Goal: Information Seeking & Learning: Learn about a topic

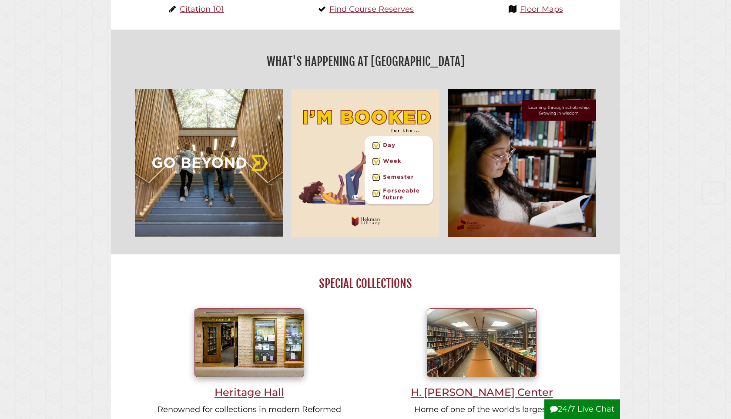
scroll to position [354, 0]
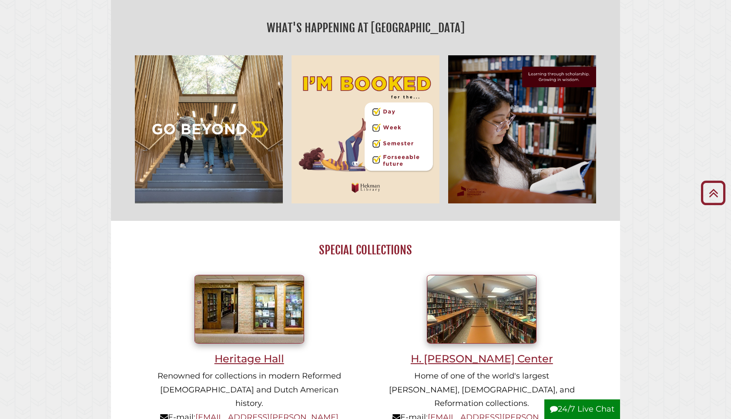
click at [628, 139] on body "Skip to Main Content Hekman Library Calvin University | Calvin Theological Semi…" at bounding box center [365, 322] width 731 height 1352
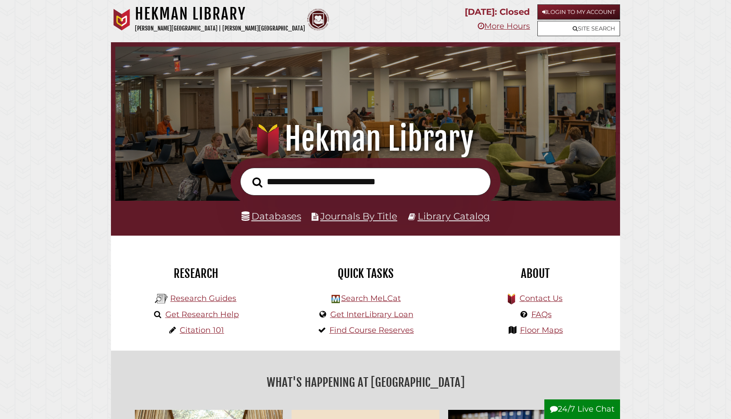
click at [331, 178] on input "text" at bounding box center [365, 182] width 251 height 28
click at [270, 218] on link "Databases" at bounding box center [272, 215] width 60 height 11
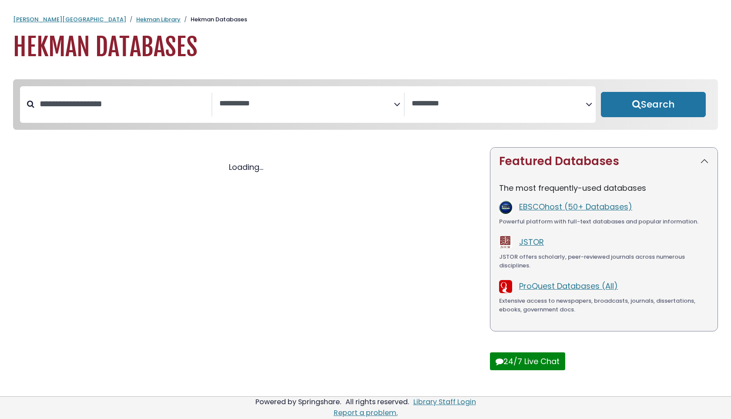
select select "Database Subject Filter"
select select "Database Vendors Filter"
select select "Database Subject Filter"
select select "Database Vendors Filter"
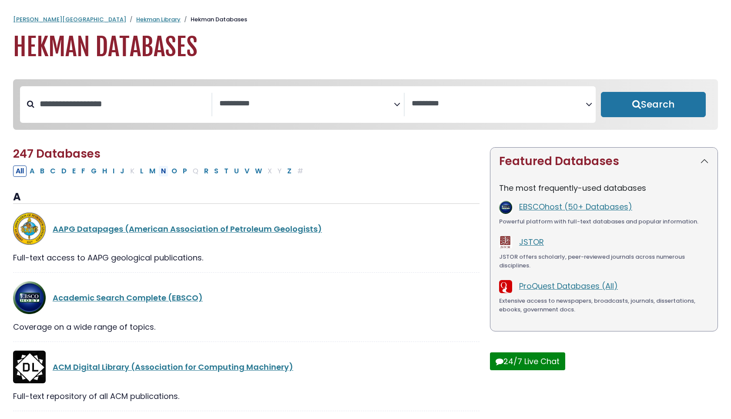
click at [160, 172] on button "N" at bounding box center [163, 170] width 10 height 11
select select "Database Subject Filter"
select select "Database Vendors Filter"
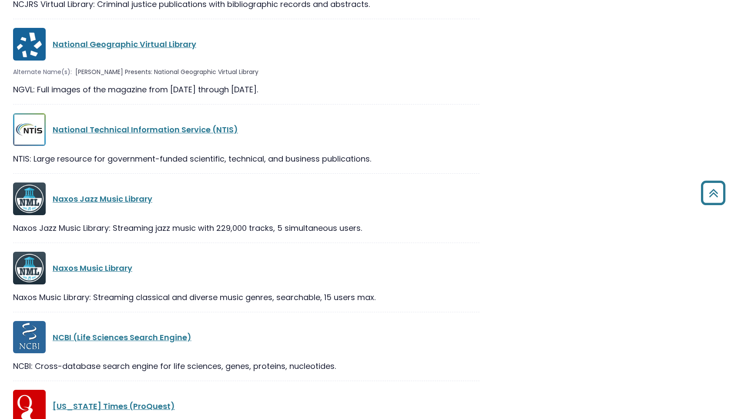
scroll to position [525, 0]
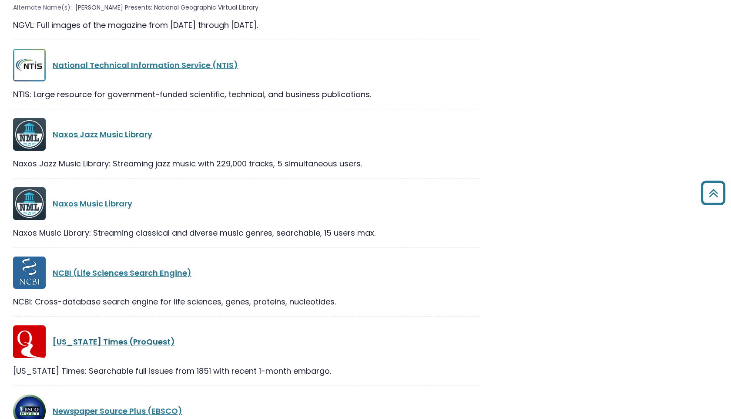
click at [124, 342] on link "[US_STATE] Times (ProQuest)" at bounding box center [114, 341] width 122 height 11
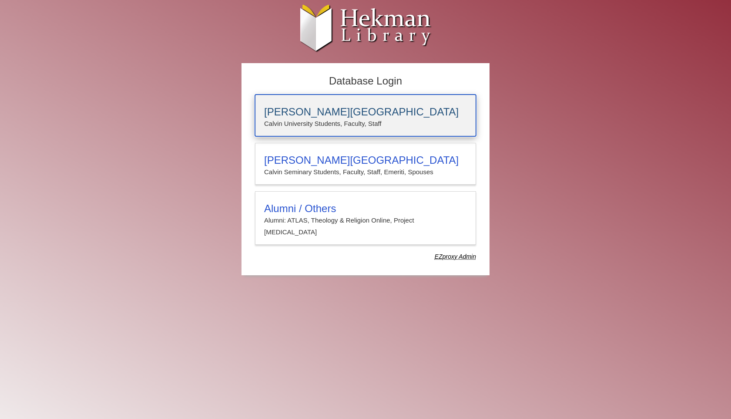
click at [332, 109] on h3 "[PERSON_NAME][GEOGRAPHIC_DATA]" at bounding box center [365, 112] width 203 height 12
